Goal: Task Accomplishment & Management: Manage account settings

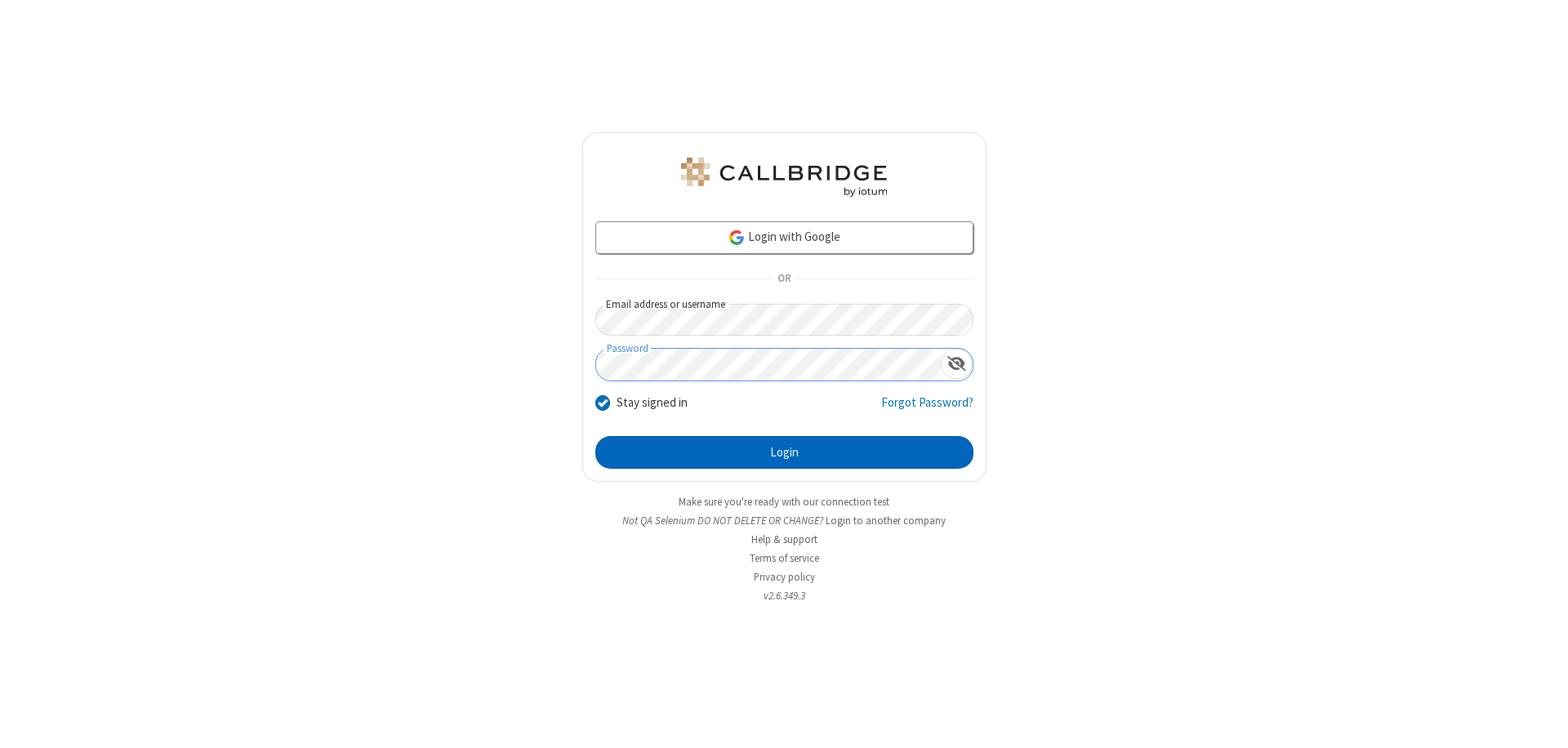
click at [784, 453] on button "Login" at bounding box center [784, 452] width 378 height 33
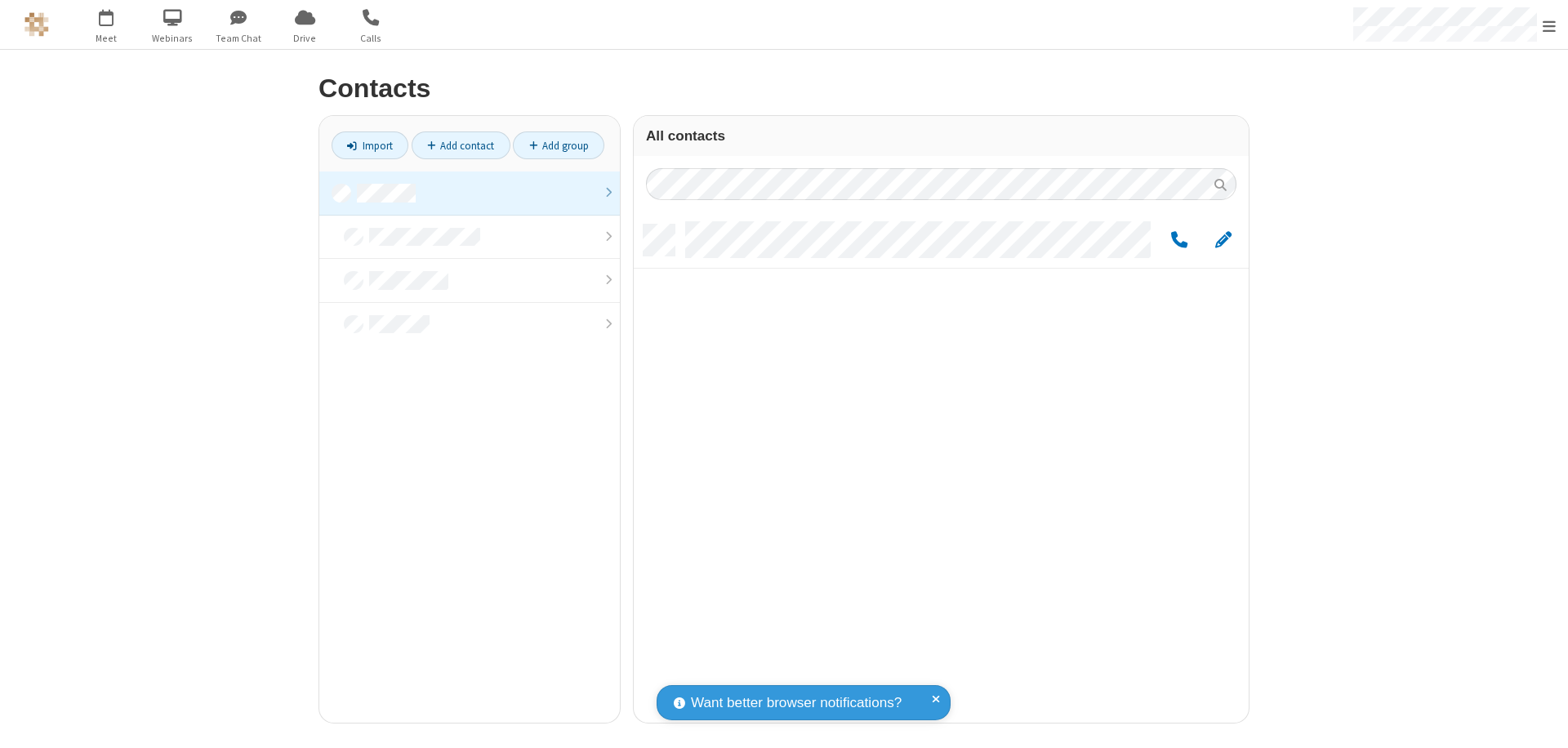
scroll to position [498, 603]
click at [470, 193] on link at bounding box center [470, 194] width 300 height 44
click at [1223, 239] on span "Edit" at bounding box center [1223, 241] width 16 height 20
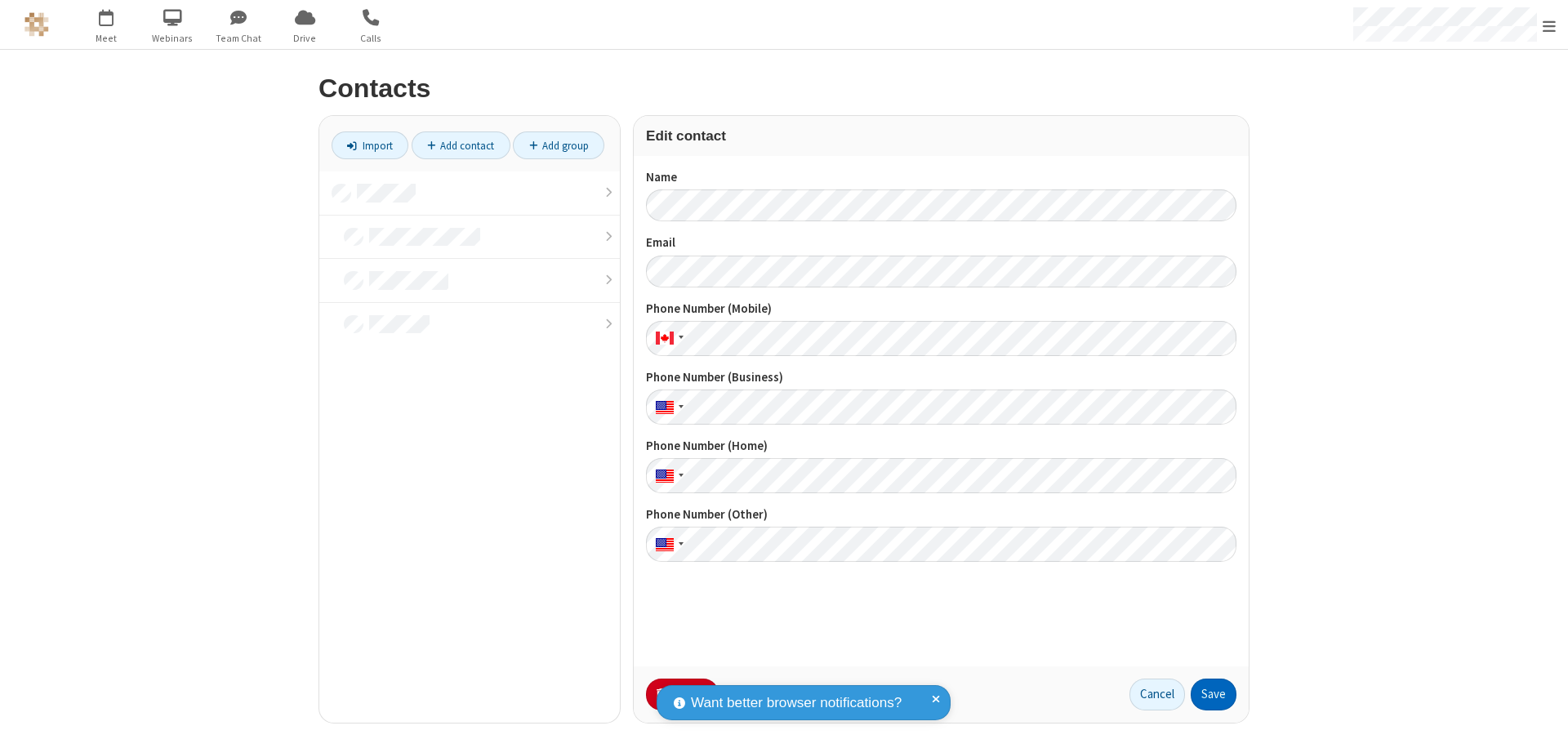
click at [1213, 694] on button "Save" at bounding box center [1213, 694] width 46 height 33
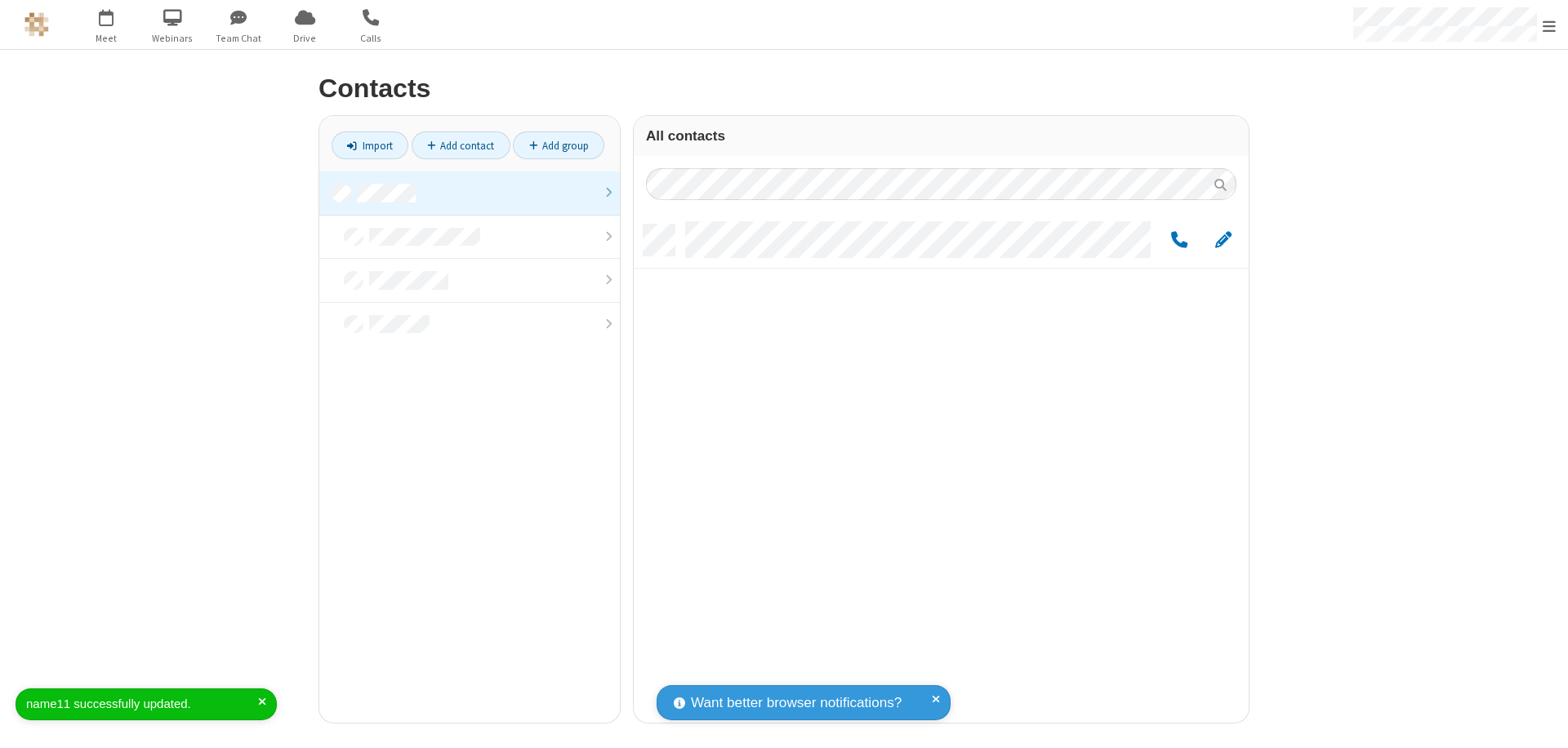
scroll to position [498, 603]
